Goal: Task Accomplishment & Management: Complete application form

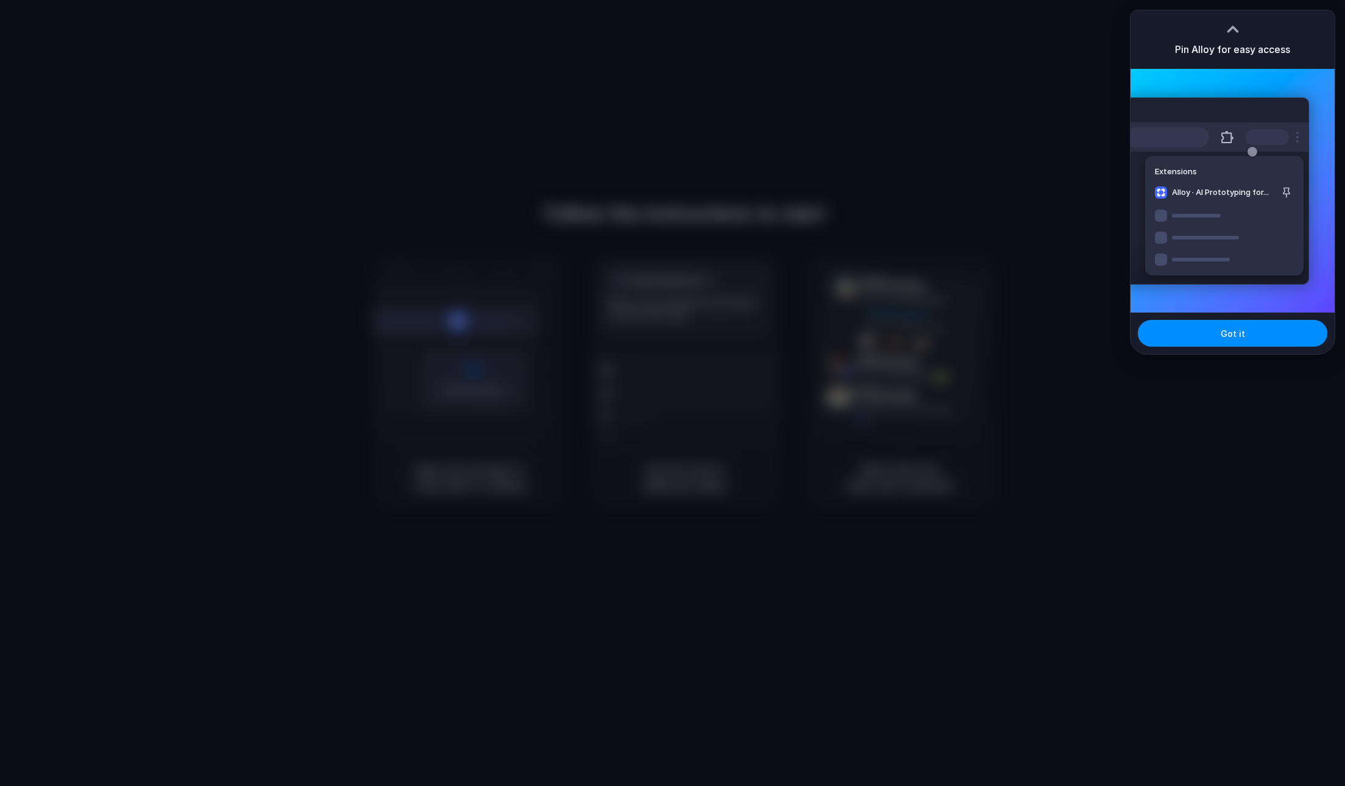
click at [900, 401] on div at bounding box center [672, 393] width 1345 height 786
drag, startPoint x: 1039, startPoint y: 113, endPoint x: 1059, endPoint y: 93, distance: 28.0
click at [1039, 113] on div at bounding box center [672, 393] width 1345 height 786
click at [1216, 22] on div "Pin Alloy for easy access" at bounding box center [1232, 39] width 204 height 59
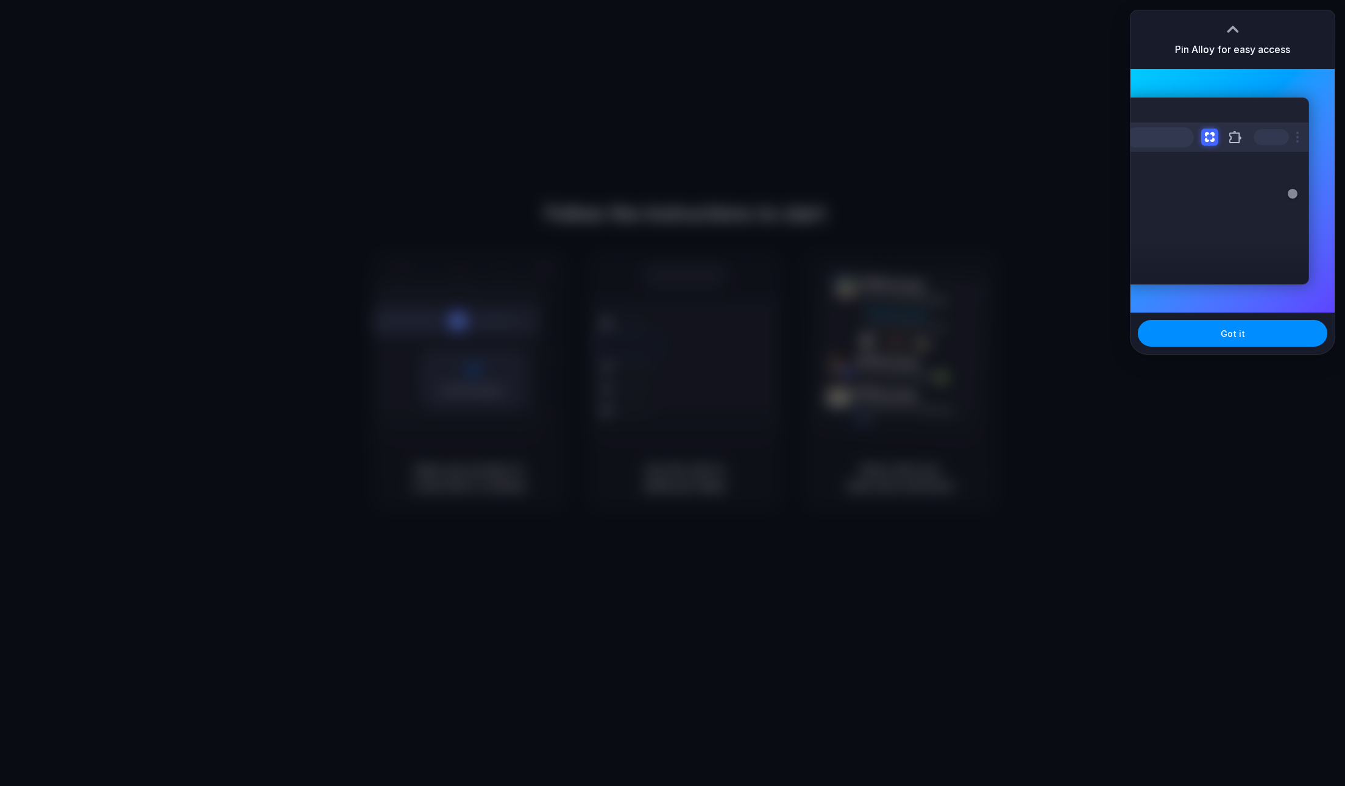
click at [1233, 26] on div at bounding box center [1233, 29] width 18 height 18
click at [1162, 334] on button "Got it" at bounding box center [1233, 333] width 190 height 27
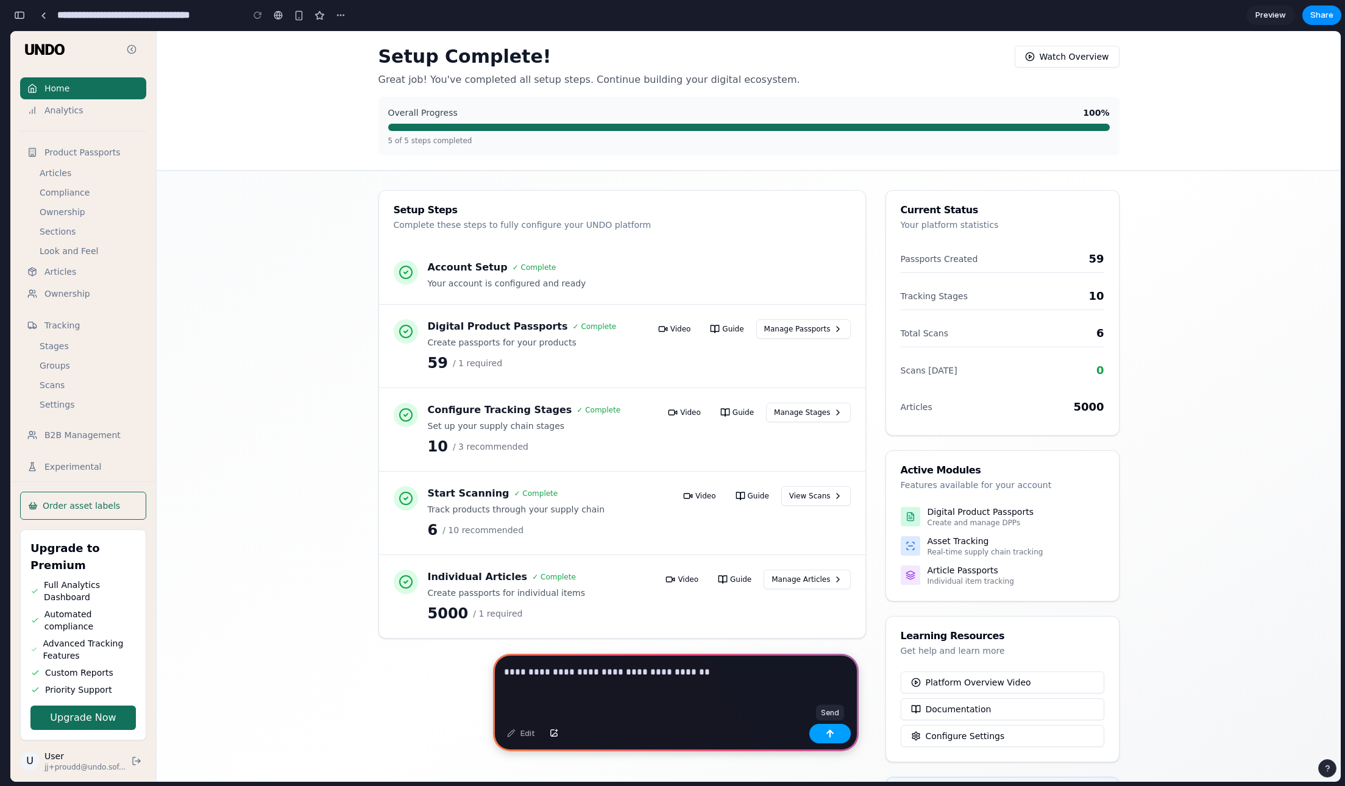
click at [822, 734] on button "button" at bounding box center [829, 734] width 41 height 20
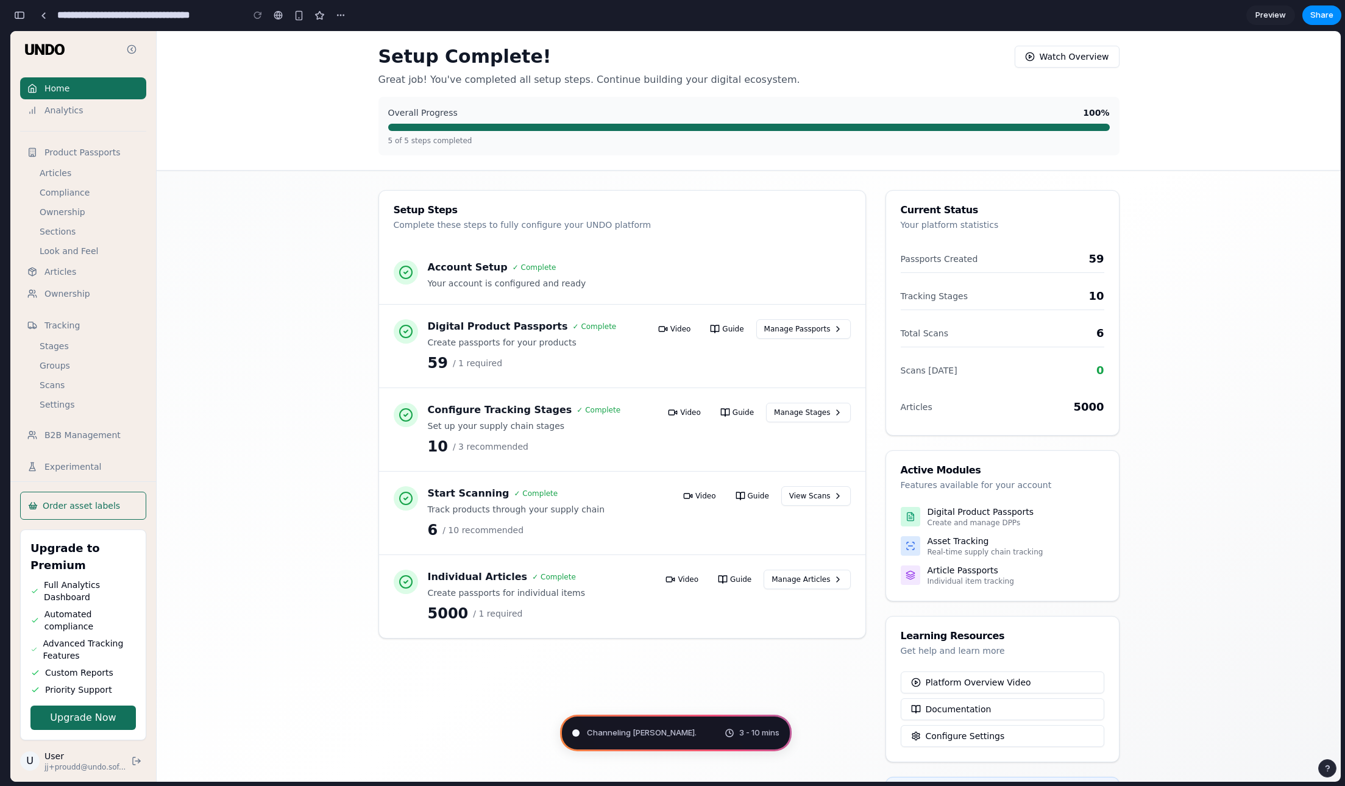
click at [273, 597] on div "Setup Complete! Great job! You've completed all setup steps. Continue building …" at bounding box center [749, 477] width 1184 height 893
type input "**********"
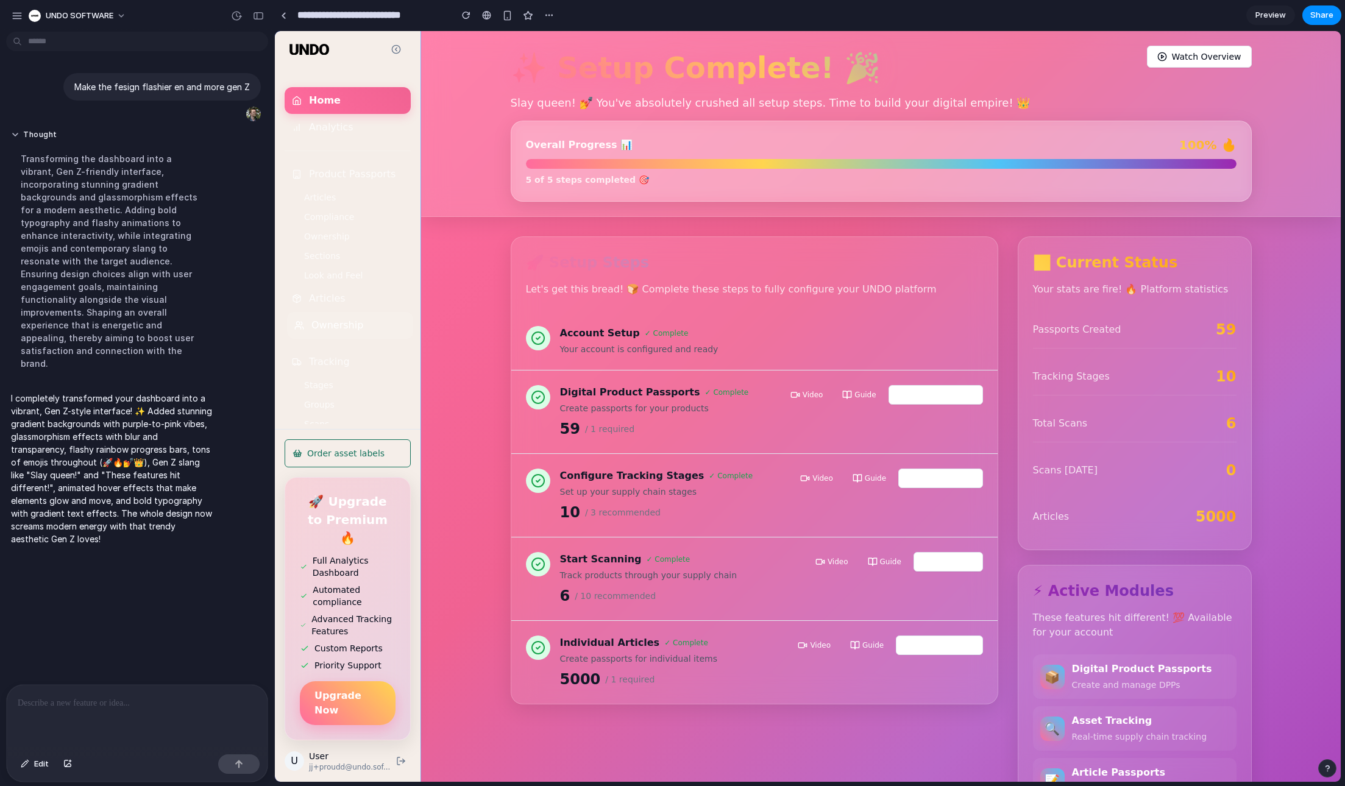
click at [378, 335] on link "Ownership" at bounding box center [350, 325] width 126 height 27
click at [846, 306] on div "✨ Setup Complete! 🎉 Slay queen! 💅 You've absolutely crushed all setup steps. Ti…" at bounding box center [881, 613] width 920 height 1165
click at [370, 280] on link "Look and Feel" at bounding box center [350, 276] width 126 height 20
click at [89, 87] on p "Make the fesign flashier en and more gen Z" at bounding box center [162, 86] width 176 height 13
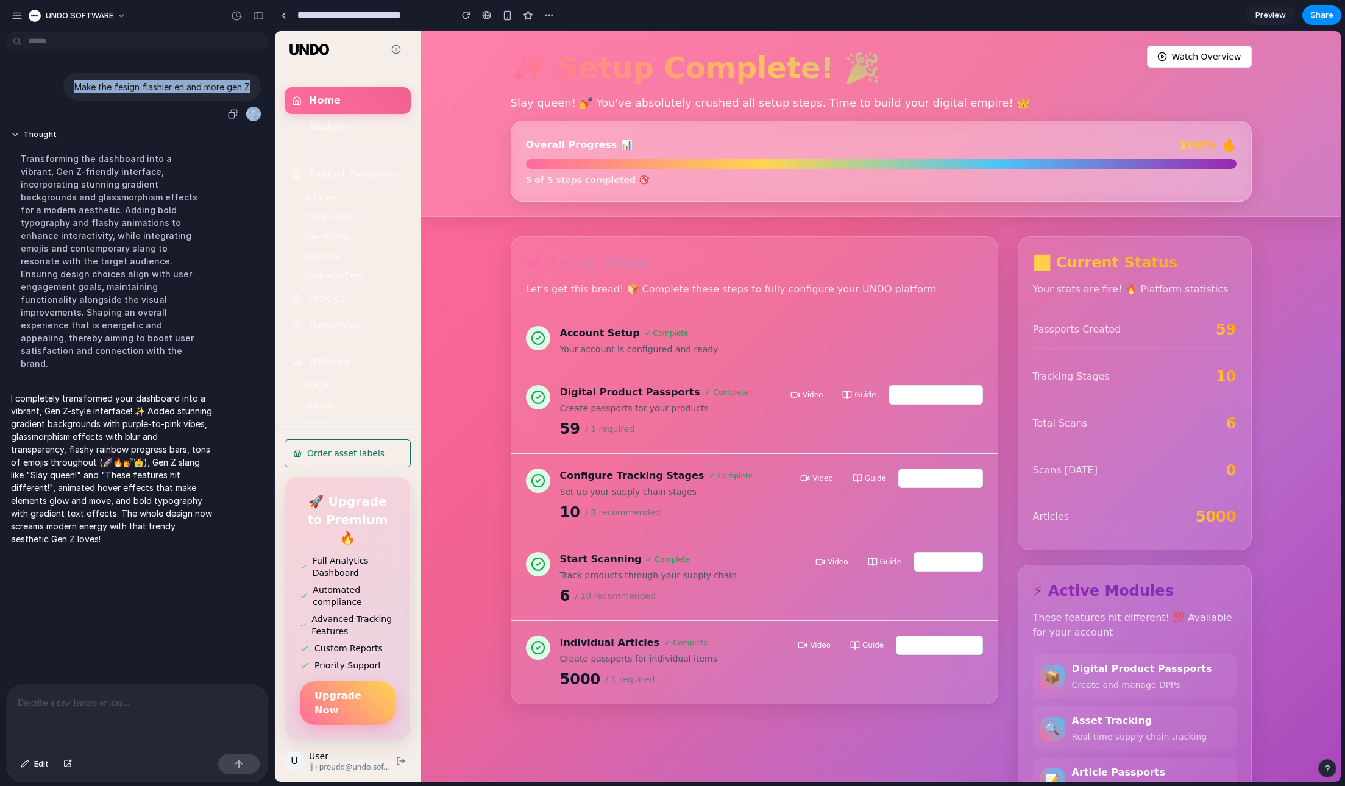
click at [89, 87] on p "Make the fesign flashier en and more gen Z" at bounding box center [162, 86] width 176 height 13
copy div "Make the fesign flashier en and more gen Z"
